Goal: Task Accomplishment & Management: Use online tool/utility

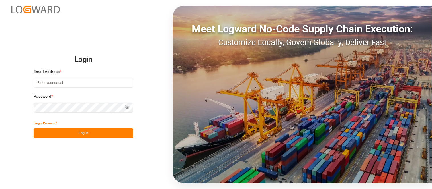
click at [56, 85] on input at bounding box center [84, 83] width 100 height 10
type input "erika.cervantes@leschaco.com"
click at [89, 135] on button "Log In" at bounding box center [84, 134] width 100 height 10
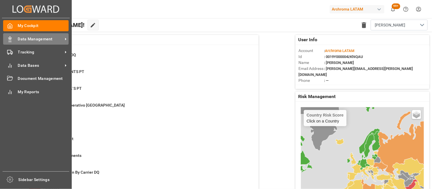
click at [21, 38] on span "Data Management" at bounding box center [40, 39] width 45 height 6
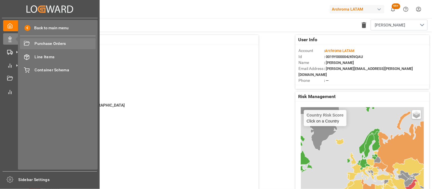
click at [53, 43] on span "Purchase Orders" at bounding box center [65, 44] width 61 height 6
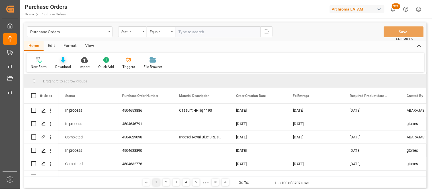
click at [62, 62] on icon at bounding box center [63, 60] width 5 height 6
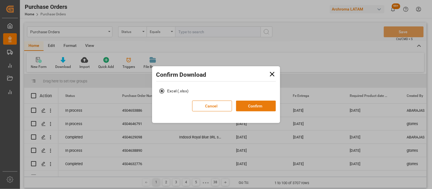
click at [241, 105] on button "Confirm" at bounding box center [256, 106] width 40 height 11
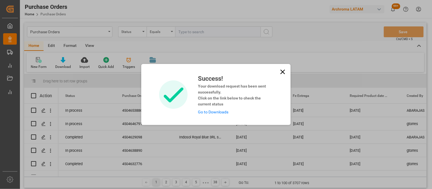
click at [209, 114] on link "Go to Downloads" at bounding box center [213, 112] width 30 height 5
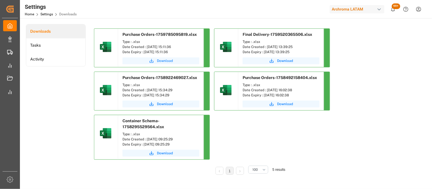
click at [157, 60] on span "Download" at bounding box center [165, 60] width 16 height 5
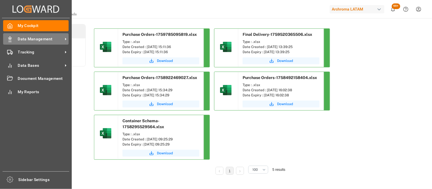
click at [12, 39] on icon at bounding box center [10, 39] width 6 height 6
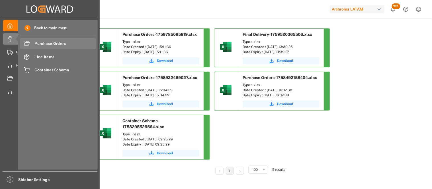
click at [52, 44] on span "Purchase Orders" at bounding box center [65, 44] width 61 height 6
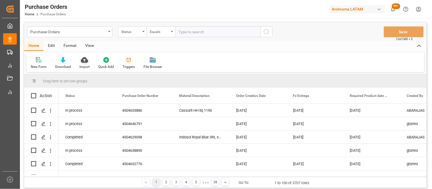
click at [83, 59] on icon at bounding box center [84, 60] width 7 height 6
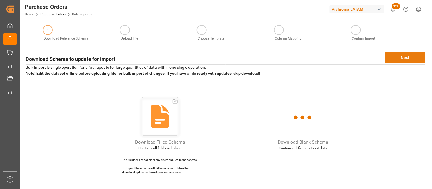
click at [412, 55] on button "Next" at bounding box center [405, 57] width 40 height 11
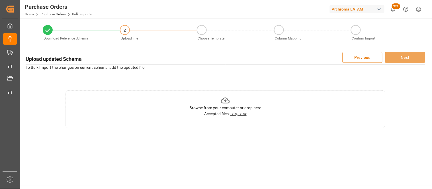
click at [245, 113] on u ".xls, .xlsx" at bounding box center [238, 114] width 16 height 5
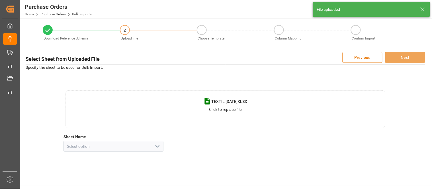
click at [159, 146] on polyline "open menu" at bounding box center [157, 147] width 3 height 2
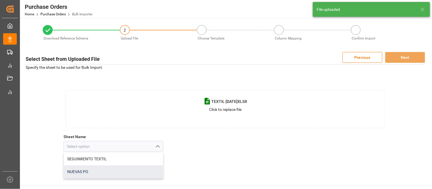
click at [86, 173] on div "NUEVAS PO" at bounding box center [113, 172] width 99 height 13
type input "NUEVAS PO"
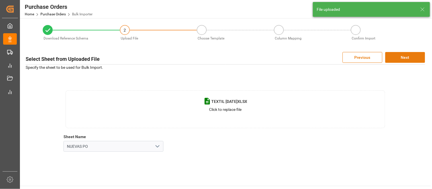
click at [401, 59] on button "Next" at bounding box center [405, 57] width 40 height 11
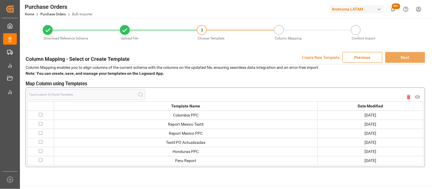
click at [325, 58] on p "Create New Template" at bounding box center [321, 57] width 38 height 11
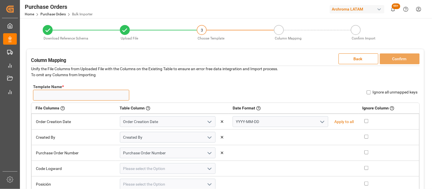
click at [50, 95] on input "Template Name *" at bounding box center [81, 95] width 96 height 11
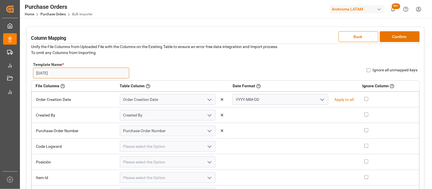
scroll to position [32, 0]
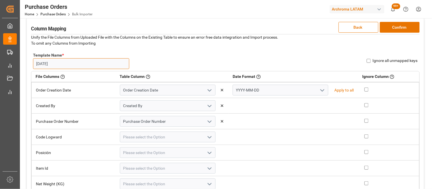
type input "06oct"
click at [319, 89] on icon "open menu" at bounding box center [322, 90] width 7 height 7
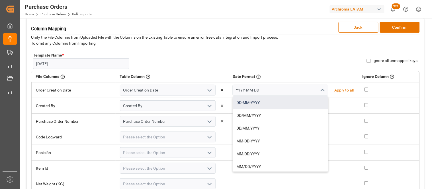
click at [252, 103] on div "DD-MM-YYYY" at bounding box center [280, 103] width 95 height 13
type input "DD-MM-YYYY"
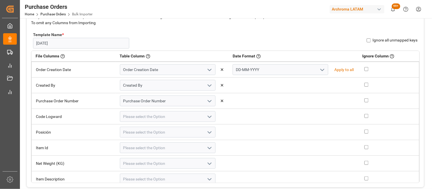
scroll to position [63, 0]
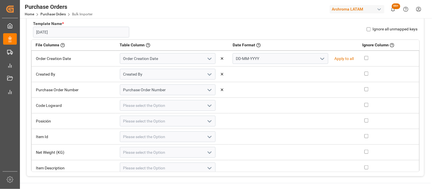
click at [210, 120] on icon "open menu" at bounding box center [209, 121] width 7 height 7
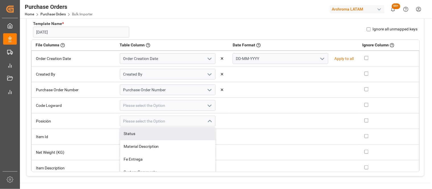
click at [222, 126] on div "Status Material Description Fe Entrega System Comments Total No of Line Items P…" at bounding box center [172, 121] width 105 height 11
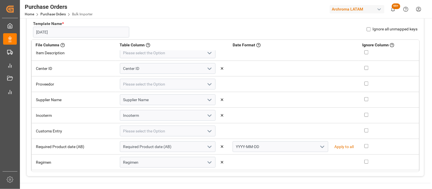
scroll to position [126, 0]
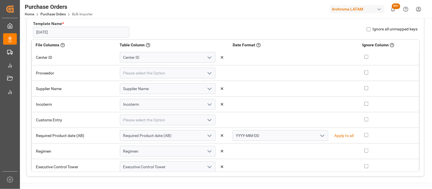
click at [210, 118] on icon "open menu" at bounding box center [209, 120] width 7 height 7
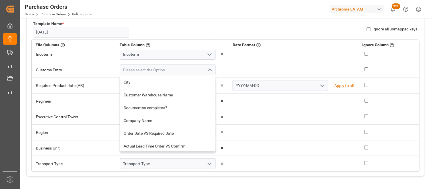
scroll to position [130, 0]
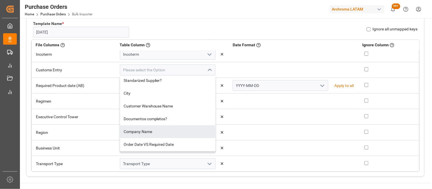
click at [252, 70] on td at bounding box center [293, 70] width 130 height 16
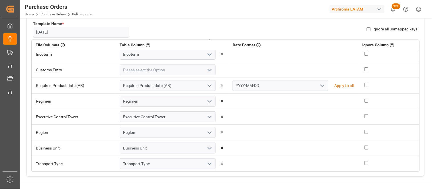
click at [319, 84] on icon "open menu" at bounding box center [322, 86] width 7 height 7
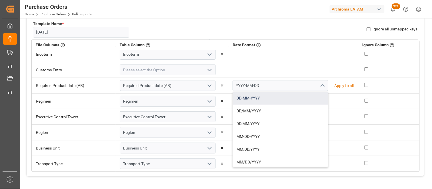
click at [254, 99] on div "DD-MM-YYYY" at bounding box center [280, 98] width 95 height 13
type input "DD-MM-YYYY"
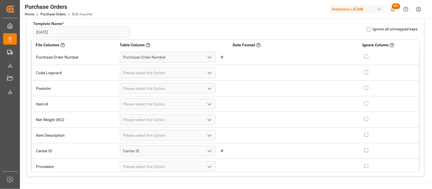
scroll to position [19, 0]
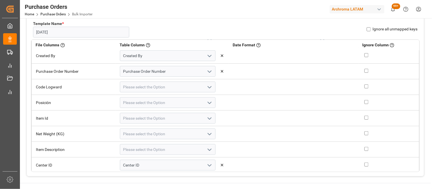
click at [209, 116] on icon "open menu" at bounding box center [209, 118] width 7 height 7
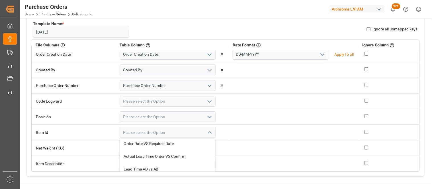
scroll to position [0, 0]
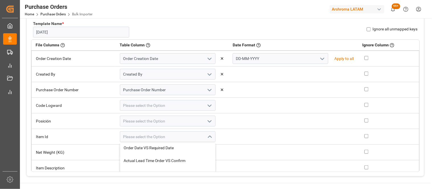
click at [248, 136] on td at bounding box center [293, 137] width 130 height 16
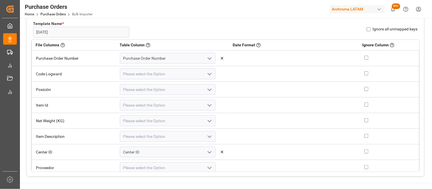
scroll to position [63, 0]
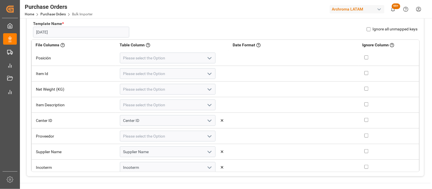
click at [209, 137] on icon "open menu" at bounding box center [209, 136] width 7 height 7
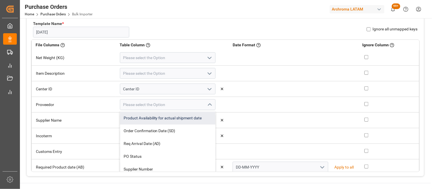
scroll to position [95, 0]
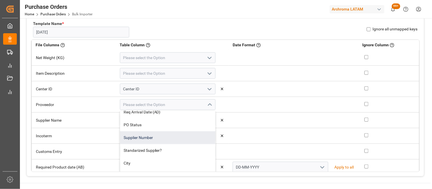
click at [146, 137] on div "Supplier Number" at bounding box center [167, 138] width 95 height 13
type input "Supplier Number"
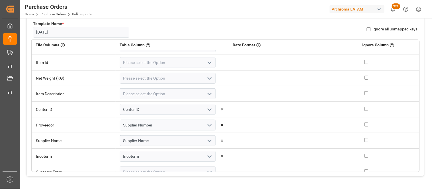
scroll to position [63, 0]
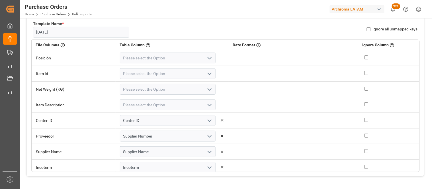
click at [208, 104] on icon "open menu" at bounding box center [209, 105] width 7 height 7
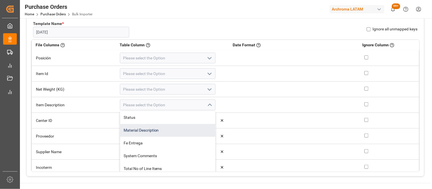
click at [150, 128] on div "Material Description" at bounding box center [167, 130] width 95 height 13
type input "Material Description"
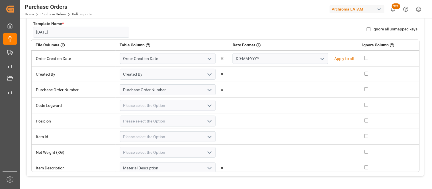
scroll to position [32, 0]
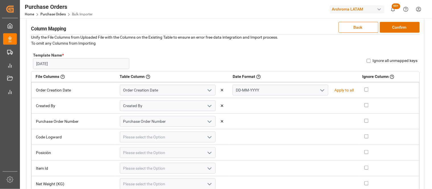
click at [370, 61] on input "Ignore all unmapped keys" at bounding box center [369, 61] width 4 height 4
checkbox input "true"
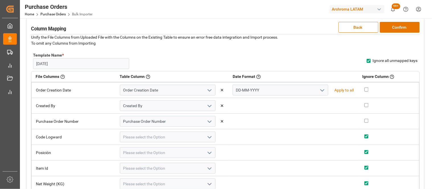
checkbox input "true"
click at [391, 30] on button "Confirm" at bounding box center [400, 27] width 40 height 11
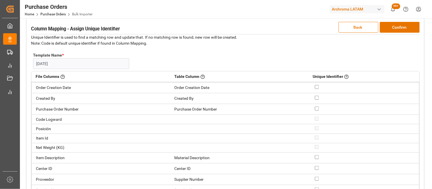
click at [316, 108] on input "checkbox" at bounding box center [317, 109] width 4 height 4
click at [390, 29] on button "Confirm" at bounding box center [400, 27] width 40 height 11
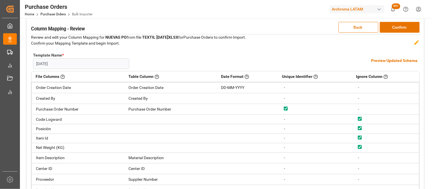
click at [387, 62] on h4 "Preview Updated Schema" at bounding box center [394, 61] width 46 height 6
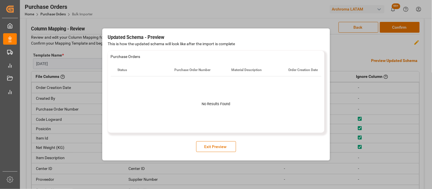
click at [219, 112] on div at bounding box center [216, 105] width 211 height 56
click at [215, 148] on button "Exit Preview" at bounding box center [216, 147] width 40 height 11
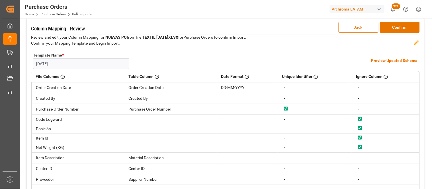
click at [348, 28] on button "Back" at bounding box center [359, 27] width 40 height 11
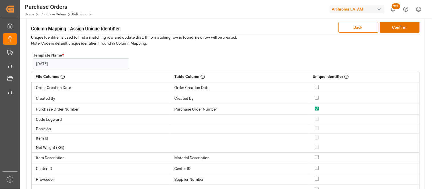
click at [315, 108] on input "checkbox" at bounding box center [317, 109] width 4 height 4
checkbox input "true"
click at [386, 29] on button "Confirm" at bounding box center [400, 27] width 40 height 11
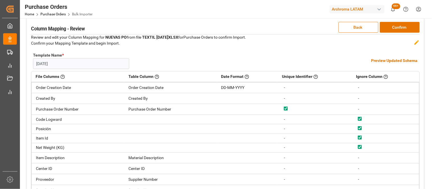
click at [382, 59] on h4 "Preview Updated Schema" at bounding box center [394, 61] width 46 height 6
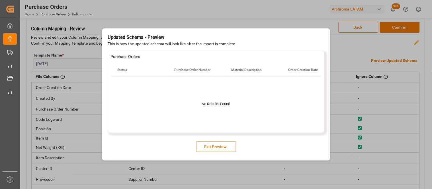
click at [211, 148] on button "Exit Preview" at bounding box center [216, 147] width 40 height 11
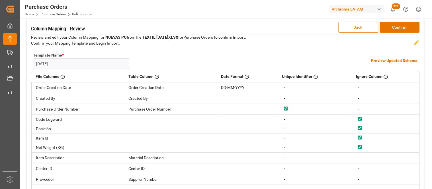
click at [353, 29] on button "Back" at bounding box center [359, 27] width 40 height 11
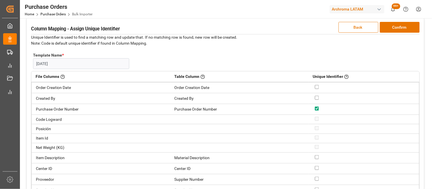
click at [353, 29] on button "Back" at bounding box center [359, 27] width 40 height 11
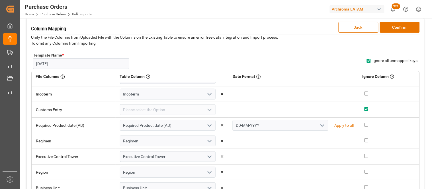
scroll to position [177, 0]
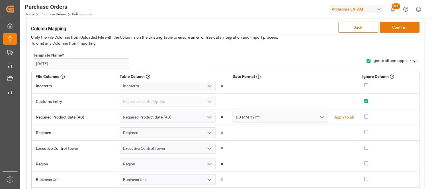
click at [395, 28] on button "Confirm" at bounding box center [400, 27] width 40 height 11
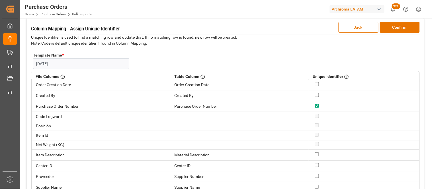
scroll to position [0, 0]
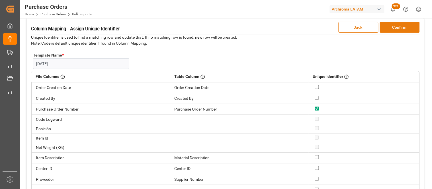
click at [394, 30] on button "Confirm" at bounding box center [400, 27] width 40 height 11
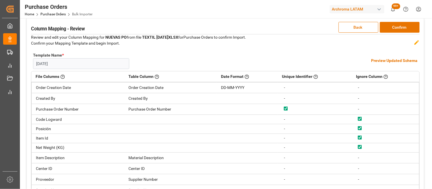
click at [381, 58] on h4 "Preview Updated Schema" at bounding box center [394, 61] width 46 height 6
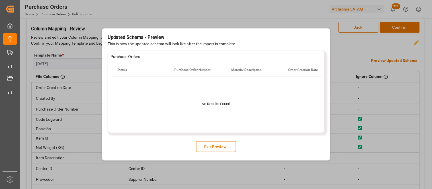
click at [244, 103] on div at bounding box center [216, 105] width 211 height 56
click at [214, 143] on button "Exit Preview" at bounding box center [216, 147] width 40 height 11
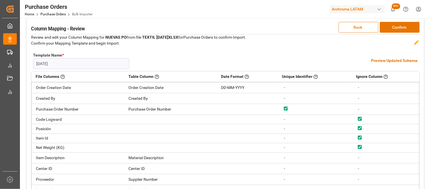
click at [351, 29] on button "Back" at bounding box center [359, 27] width 40 height 11
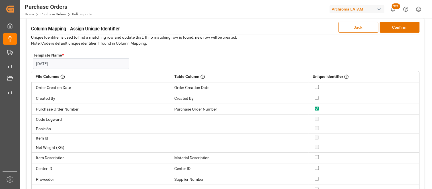
click at [351, 29] on button "Back" at bounding box center [359, 27] width 40 height 11
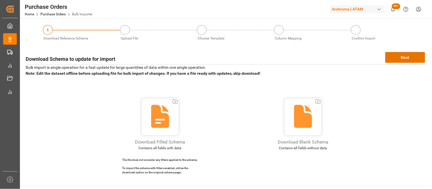
click at [269, 72] on p "Bulk import is single operation for a fast update for large quantities of data …" at bounding box center [226, 71] width 400 height 12
click at [401, 57] on button "Next" at bounding box center [405, 57] width 40 height 11
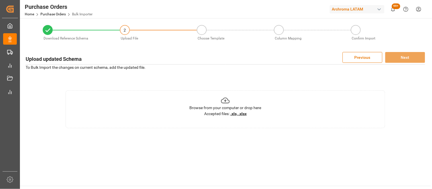
click at [239, 114] on u ".xls, .xlsx" at bounding box center [238, 114] width 16 height 5
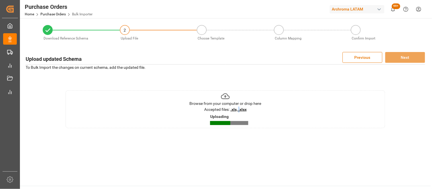
scroll to position [32, 0]
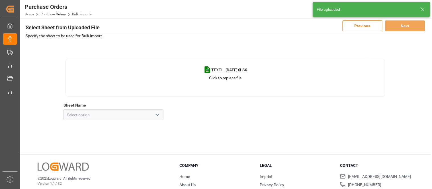
click at [157, 114] on icon "open menu" at bounding box center [157, 115] width 7 height 7
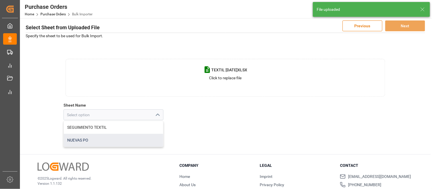
click at [84, 143] on div "NUEVAS PO" at bounding box center [113, 140] width 99 height 13
type input "NUEVAS PO"
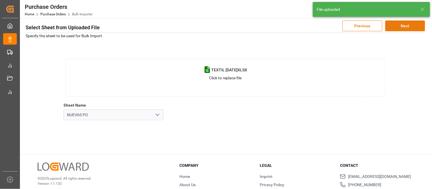
click at [412, 24] on button "Next" at bounding box center [405, 26] width 40 height 11
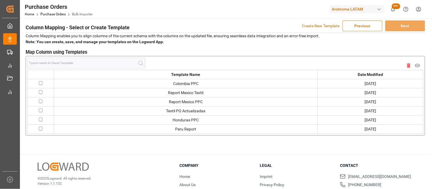
click at [318, 24] on p "Create New Template" at bounding box center [321, 26] width 38 height 11
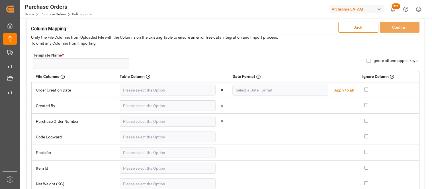
type input "Order Creation Date"
type input "YYYY-MM-DD"
type input "Created By"
type input "Purchase Order Number"
type input "Center ID"
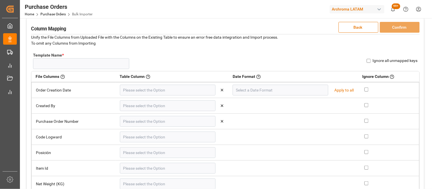
type input "Supplier Name"
type input "Incoterm"
type input "Required Product date (AB)"
type input "YYYY-MM-DD"
type input "Regimen"
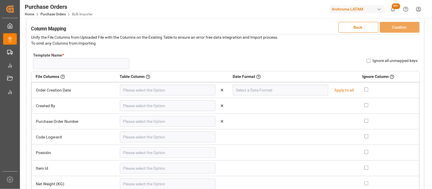
type input "Executive Control Tower"
type input "Region"
type input "Business Unit"
type input "Transport Type"
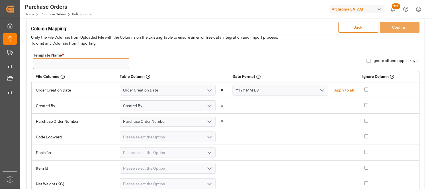
click at [84, 66] on input "Template Name *" at bounding box center [81, 63] width 96 height 11
type input "[DATE]"
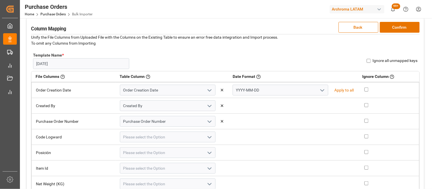
click at [319, 90] on icon "open menu" at bounding box center [322, 90] width 7 height 7
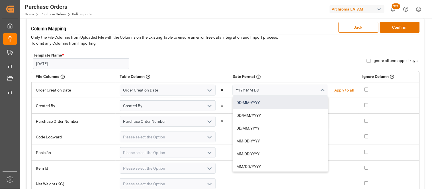
drag, startPoint x: 261, startPoint y: 103, endPoint x: 302, endPoint y: 99, distance: 41.3
click at [261, 104] on div "DD-MM-YYYY" at bounding box center [280, 103] width 95 height 13
type input "DD-MM-YYYY"
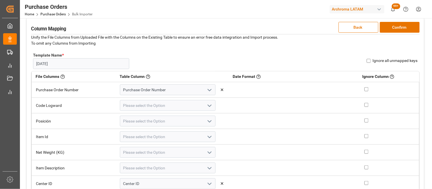
click at [211, 137] on icon "open menu" at bounding box center [209, 137] width 7 height 7
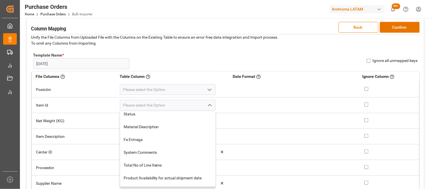
scroll to position [0, 0]
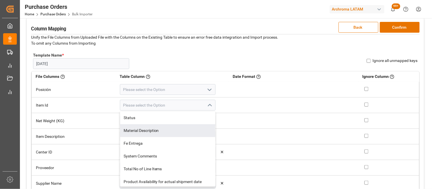
click at [110, 122] on td "Net Weight (KG)" at bounding box center [74, 121] width 84 height 16
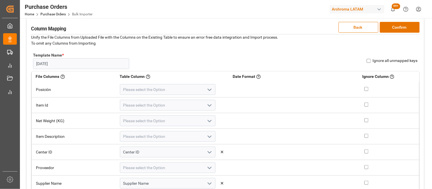
click at [208, 136] on polyline "open menu" at bounding box center [209, 137] width 3 height 2
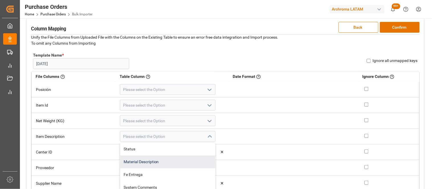
click at [148, 163] on div "Material Description" at bounding box center [167, 162] width 95 height 13
type input "Material Description"
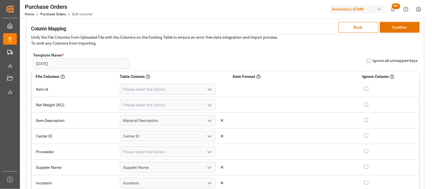
scroll to position [95, 0]
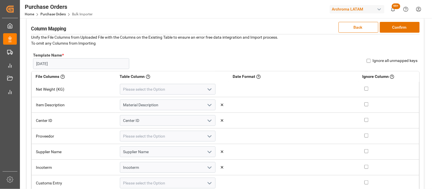
click at [209, 136] on icon "open menu" at bounding box center [209, 136] width 7 height 7
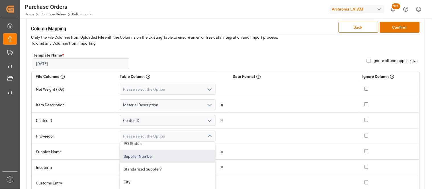
click at [145, 160] on div "Supplier Number" at bounding box center [167, 156] width 95 height 13
type input "Supplier Number"
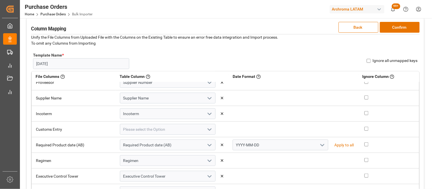
scroll to position [158, 0]
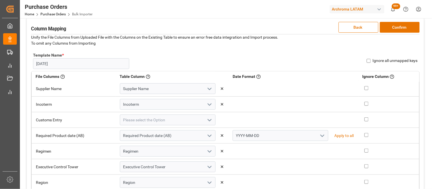
click at [319, 135] on icon "open menu" at bounding box center [322, 136] width 7 height 7
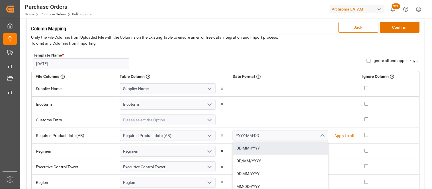
click at [246, 149] on div "DD-MM-YYYY" at bounding box center [280, 148] width 95 height 13
type input "DD-MM-YYYY"
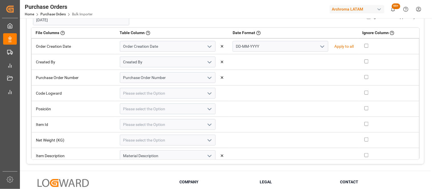
scroll to position [0, 0]
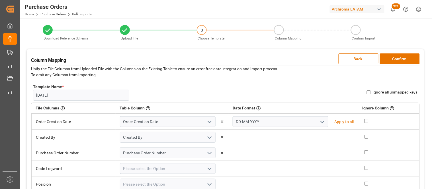
drag, startPoint x: 368, startPoint y: 93, endPoint x: 376, endPoint y: 90, distance: 8.3
click at [369, 93] on input "Ignore all unmapped keys" at bounding box center [369, 93] width 4 height 4
checkbox input "true"
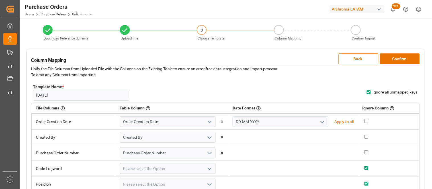
checkbox input "true"
click at [394, 61] on button "Confirm" at bounding box center [400, 59] width 40 height 11
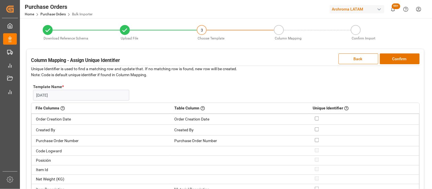
click at [318, 140] on input "checkbox" at bounding box center [317, 140] width 4 height 4
checkbox input "true"
click at [398, 59] on button "Confirm" at bounding box center [400, 59] width 40 height 11
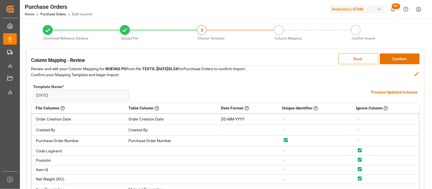
click at [377, 93] on h4 "Preview Updated Schema" at bounding box center [394, 92] width 46 height 6
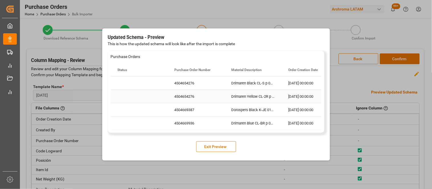
click at [195, 98] on div "4504654276" at bounding box center [196, 96] width 57 height 13
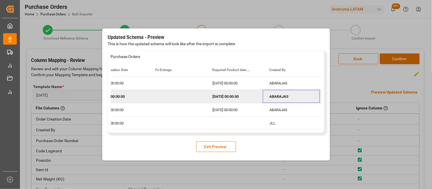
scroll to position [0, 247]
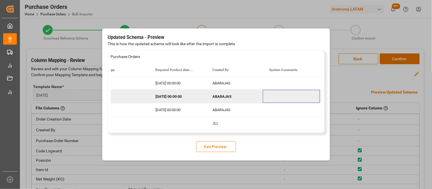
click at [215, 148] on button "Exit Preview" at bounding box center [216, 147] width 40 height 11
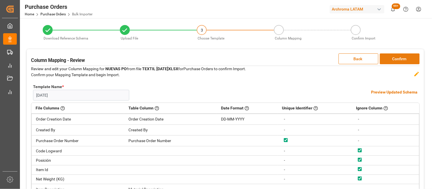
click at [394, 58] on button "Confirm" at bounding box center [400, 59] width 40 height 11
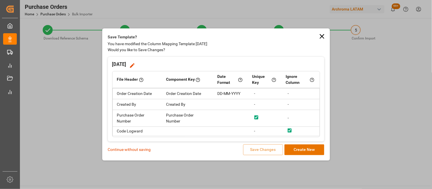
click at [137, 151] on p "Continue without saving" at bounding box center [129, 150] width 43 height 6
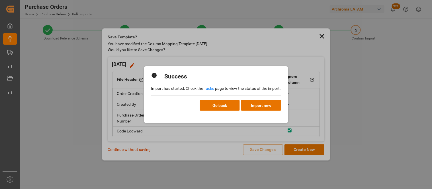
click at [208, 88] on link "Tasks" at bounding box center [209, 88] width 10 height 5
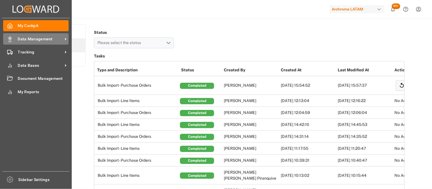
click at [17, 44] on div "Data Management Data Management" at bounding box center [35, 38] width 65 height 11
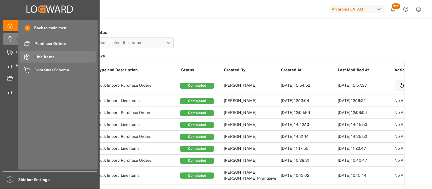
click at [41, 60] on span "Line Items" at bounding box center [65, 57] width 61 height 6
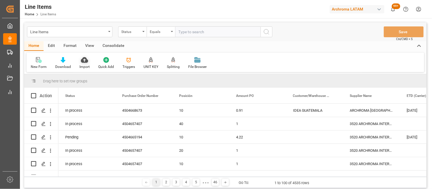
click at [85, 62] on icon at bounding box center [84, 60] width 7 height 6
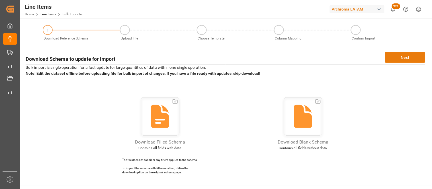
click at [397, 56] on button "Next" at bounding box center [405, 57] width 40 height 11
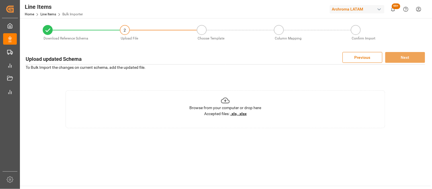
click at [238, 113] on u ".xls, .xlsx" at bounding box center [238, 114] width 16 height 5
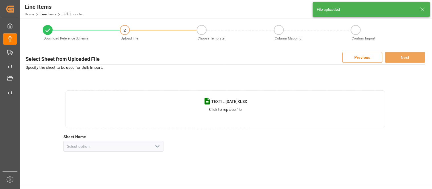
click at [161, 147] on icon "open menu" at bounding box center [157, 146] width 7 height 7
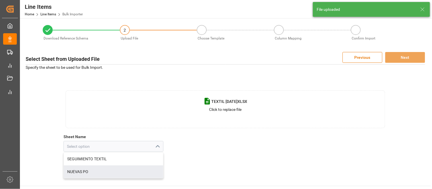
drag, startPoint x: 82, startPoint y: 172, endPoint x: 94, endPoint y: 169, distance: 12.9
click at [82, 172] on div "NUEVAS PO" at bounding box center [113, 172] width 99 height 13
type input "NUEVAS PO"
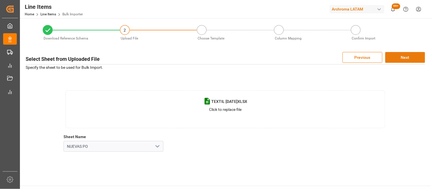
click at [394, 57] on button "Next" at bounding box center [405, 57] width 40 height 11
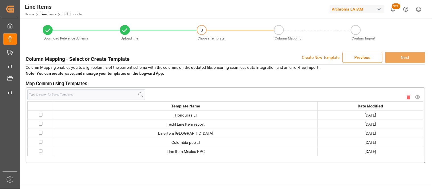
click at [311, 58] on p "Create New Template" at bounding box center [321, 57] width 38 height 11
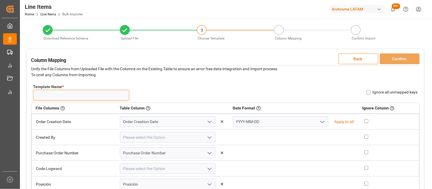
click at [69, 97] on input "Template Name *" at bounding box center [81, 95] width 96 height 11
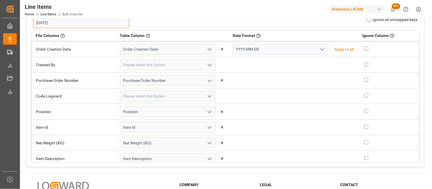
scroll to position [63, 0]
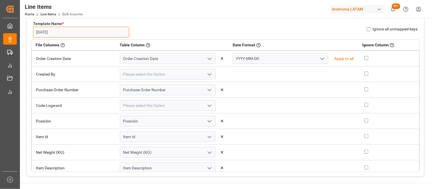
type input "[DATE]"
click at [319, 58] on icon "open menu" at bounding box center [322, 59] width 7 height 7
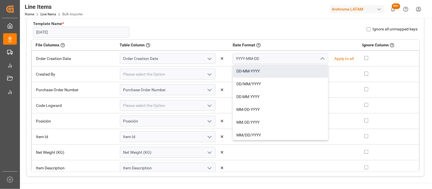
click at [256, 71] on div "DD-MM-YYYY" at bounding box center [280, 71] width 95 height 13
type input "DD-MM-YYYY"
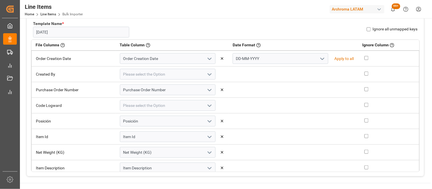
click at [210, 74] on polyline "open menu" at bounding box center [209, 75] width 3 height 2
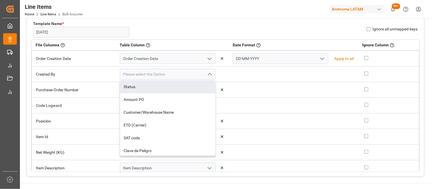
click at [234, 75] on td at bounding box center [293, 75] width 130 height 16
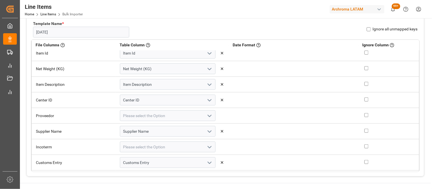
scroll to position [95, 0]
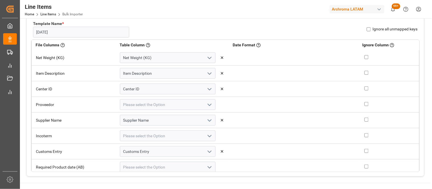
click at [209, 103] on icon "open menu" at bounding box center [209, 105] width 7 height 7
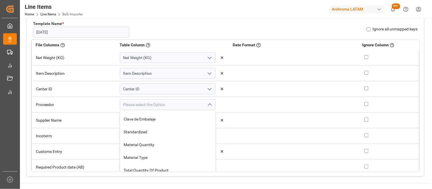
scroll to position [0, 0]
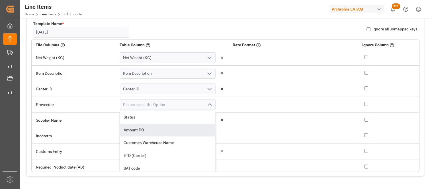
click at [263, 117] on td at bounding box center [293, 121] width 130 height 16
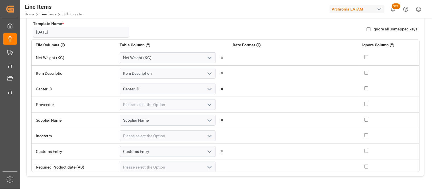
scroll to position [126, 0]
click at [210, 104] on polyline "open menu" at bounding box center [209, 105] width 3 height 2
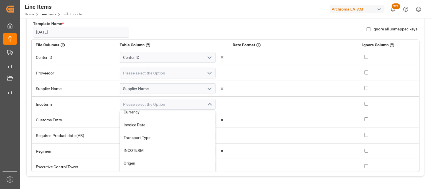
scroll to position [221, 0]
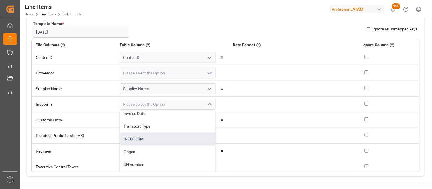
click at [143, 139] on div "INCOTERM" at bounding box center [167, 139] width 95 height 13
type input "INCOTERM"
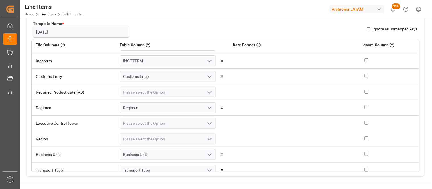
scroll to position [177, 0]
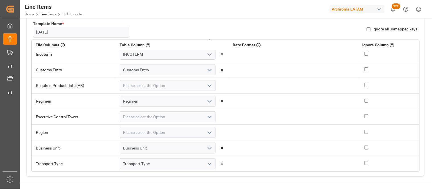
click at [209, 116] on icon "open menu" at bounding box center [209, 117] width 7 height 7
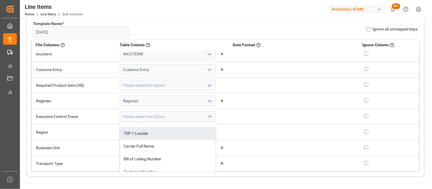
click at [237, 132] on td at bounding box center [293, 133] width 130 height 16
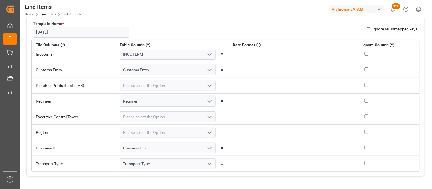
click at [210, 132] on polyline "open menu" at bounding box center [209, 133] width 3 height 2
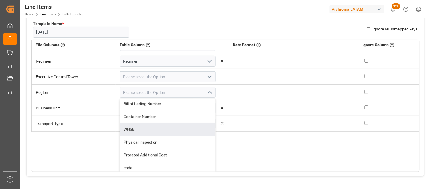
scroll to position [219, 0]
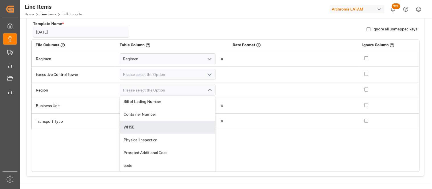
click at [257, 91] on td at bounding box center [293, 91] width 130 height 16
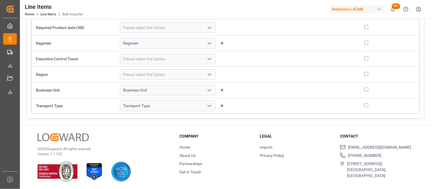
scroll to position [122, 0]
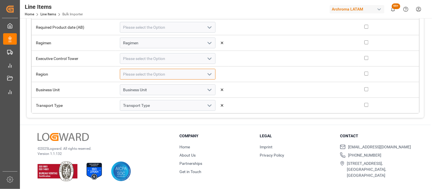
click at [160, 75] on input at bounding box center [168, 74] width 96 height 11
click at [208, 73] on icon "open menu" at bounding box center [209, 74] width 7 height 7
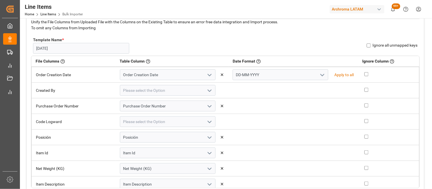
scroll to position [27, 0]
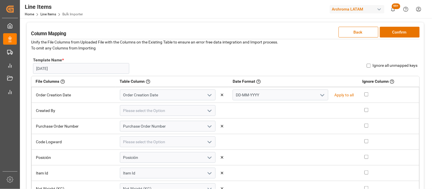
click at [369, 67] on input "Ignore all unmapped keys" at bounding box center [369, 66] width 4 height 4
checkbox input "true"
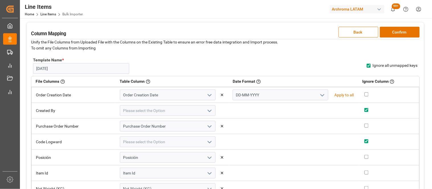
checkbox input "true"
click at [385, 32] on button "Confirm" at bounding box center [400, 32] width 40 height 11
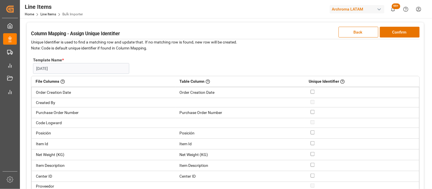
click at [312, 112] on input "checkbox" at bounding box center [313, 112] width 4 height 4
checkbox input "true"
click at [312, 132] on input "checkbox" at bounding box center [313, 133] width 4 height 4
checkbox input "true"
click at [390, 30] on button "Confirm" at bounding box center [400, 32] width 40 height 11
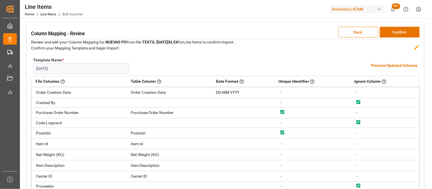
click at [376, 67] on h4 "Preview Updated Schema" at bounding box center [394, 66] width 46 height 6
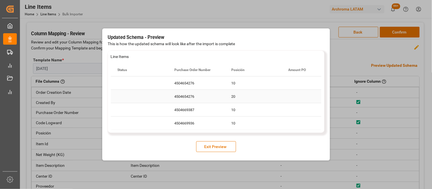
click at [190, 98] on div "4504654276" at bounding box center [196, 96] width 57 height 13
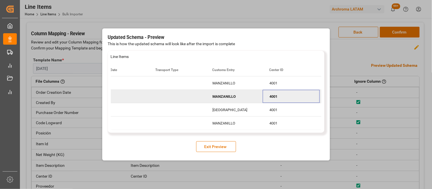
scroll to position [0, 1386]
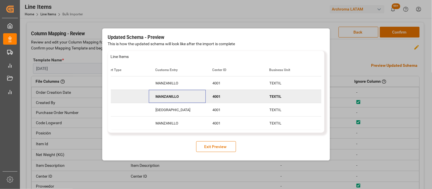
click at [169, 98] on div "MANZANILLO" at bounding box center [177, 96] width 57 height 13
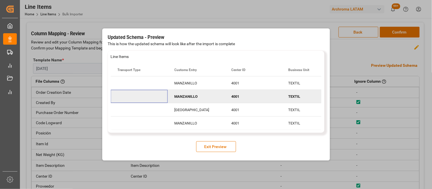
scroll to position [0, 1310]
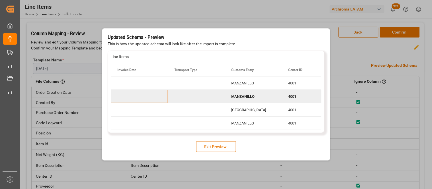
click at [210, 146] on button "Exit Preview" at bounding box center [216, 147] width 40 height 11
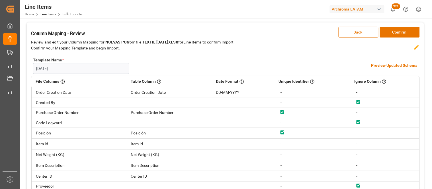
click at [355, 31] on button "Back" at bounding box center [359, 32] width 40 height 11
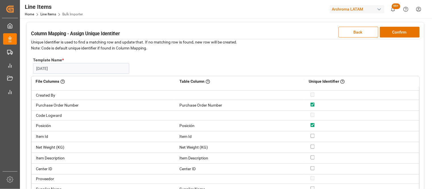
scroll to position [0, 0]
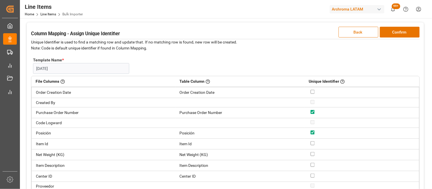
click at [347, 36] on button "Back" at bounding box center [359, 32] width 40 height 11
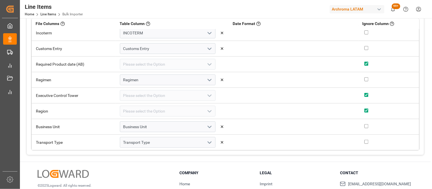
scroll to position [90, 0]
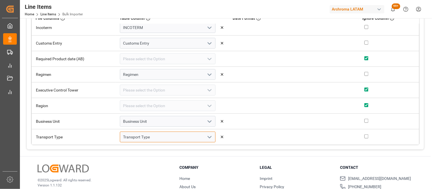
click at [184, 141] on input "Transport Type" at bounding box center [168, 137] width 96 height 11
drag, startPoint x: 209, startPoint y: 137, endPoint x: 207, endPoint y: 132, distance: 5.4
click at [209, 137] on icon "open menu" at bounding box center [209, 137] width 7 height 7
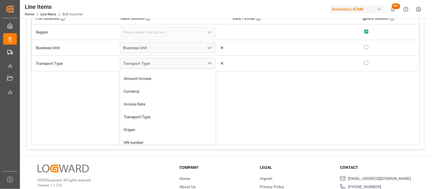
scroll to position [221, 0]
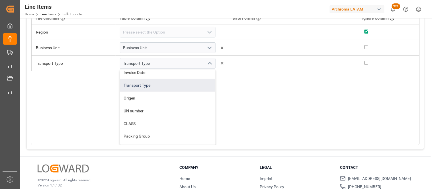
click at [147, 85] on div "Transport Type" at bounding box center [167, 85] width 95 height 13
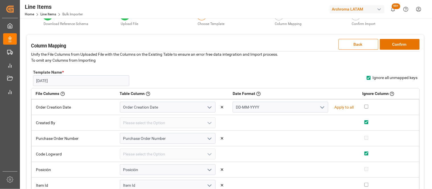
scroll to position [0, 0]
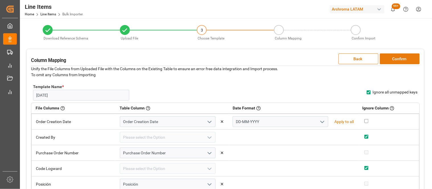
click at [403, 62] on button "Confirm" at bounding box center [400, 59] width 40 height 11
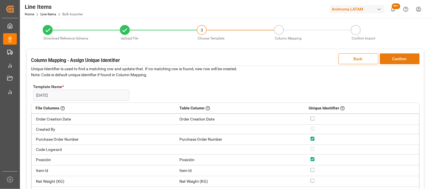
click at [390, 64] on button "Confirm" at bounding box center [400, 59] width 40 height 11
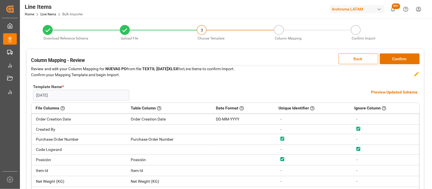
click at [379, 93] on h4 "Preview Updated Schema" at bounding box center [394, 92] width 46 height 6
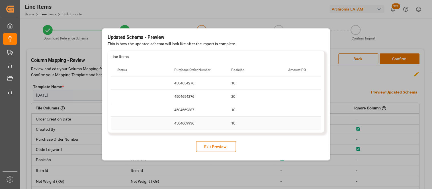
click at [197, 120] on div "4504669936" at bounding box center [196, 123] width 57 height 13
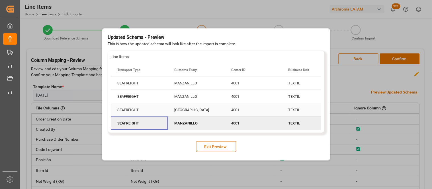
scroll to position [0, 1310]
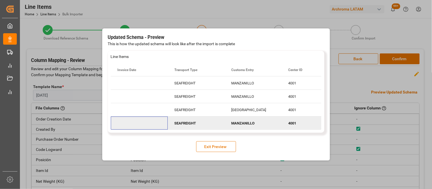
click at [211, 147] on button "Exit Preview" at bounding box center [216, 147] width 40 height 11
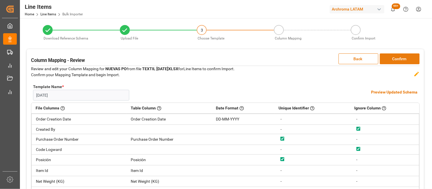
click at [395, 59] on button "Confirm" at bounding box center [400, 59] width 40 height 11
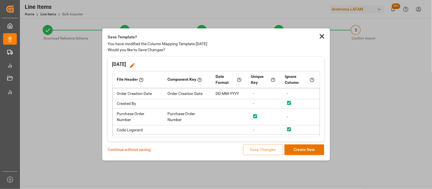
click at [134, 150] on p "Continue without saving" at bounding box center [129, 150] width 43 height 6
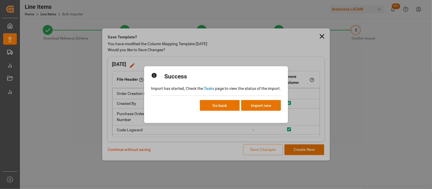
click at [211, 89] on link "Tasks" at bounding box center [209, 88] width 10 height 5
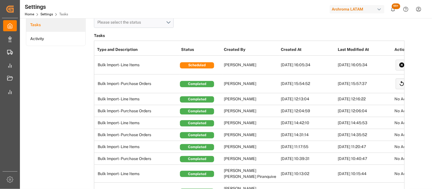
scroll to position [32, 0]
